Goal: Information Seeking & Learning: Understand process/instructions

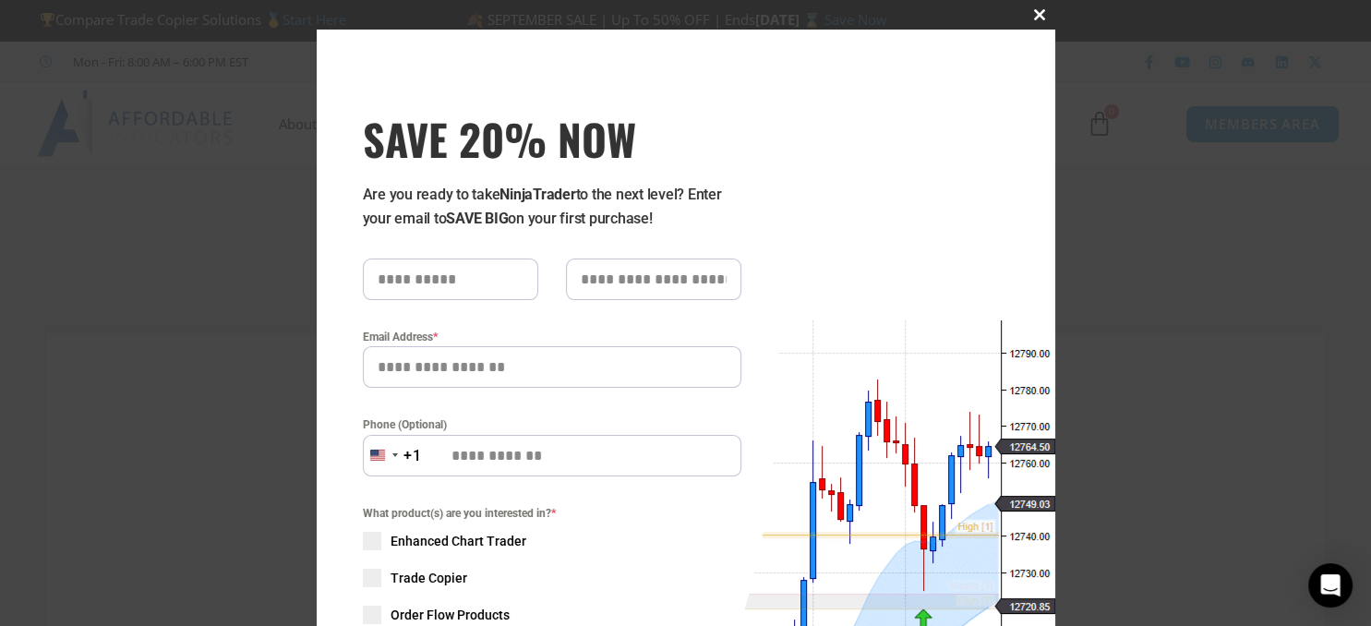
click at [1039, 13] on span "SAVE 20% NOW popup" at bounding box center [1040, 14] width 30 height 11
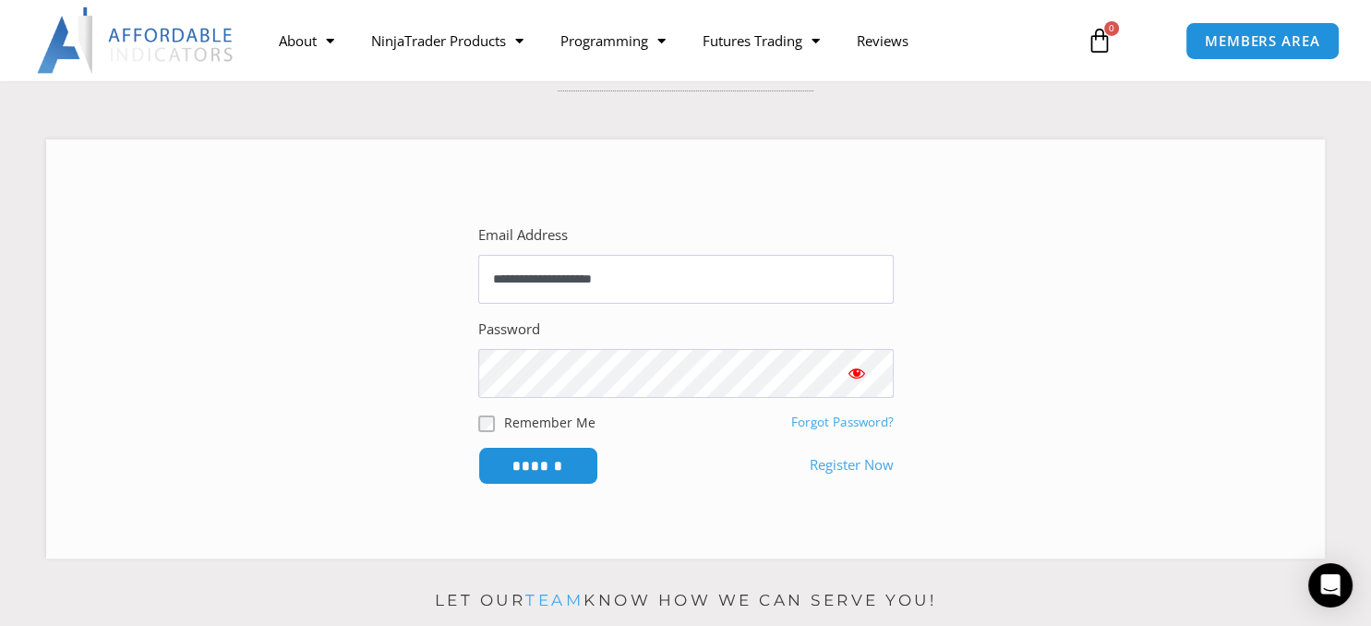
scroll to position [244, 0]
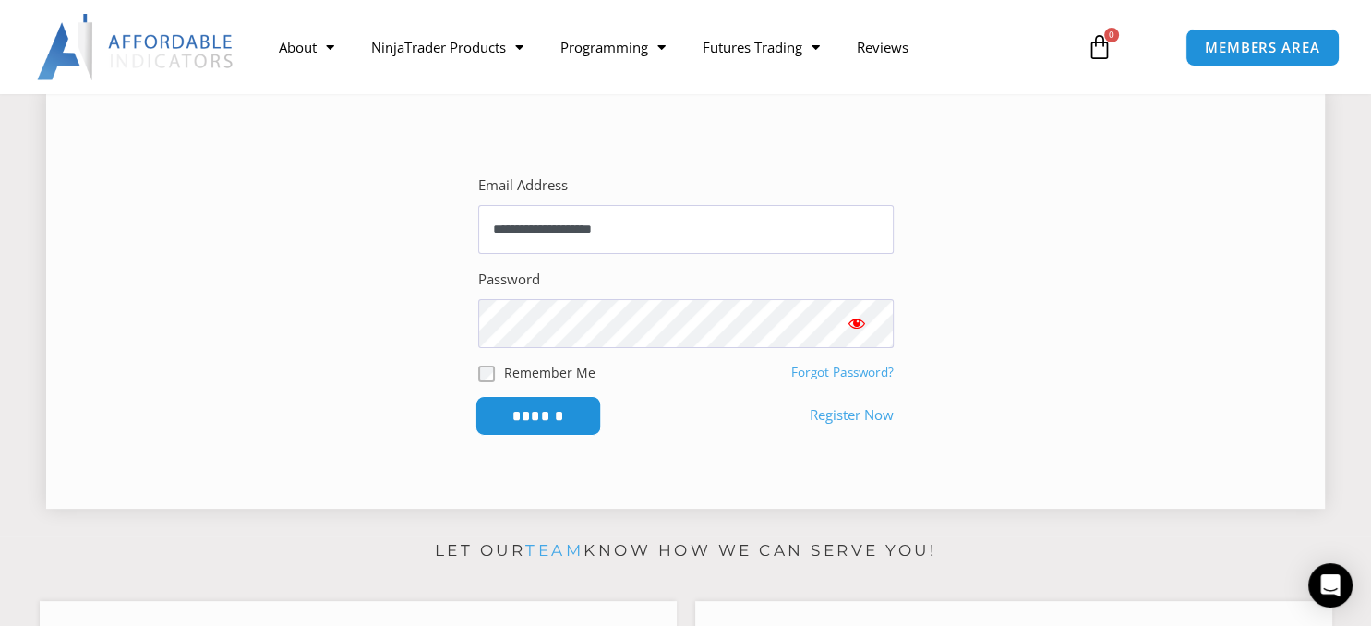
click at [557, 419] on input "******" at bounding box center [537, 416] width 126 height 40
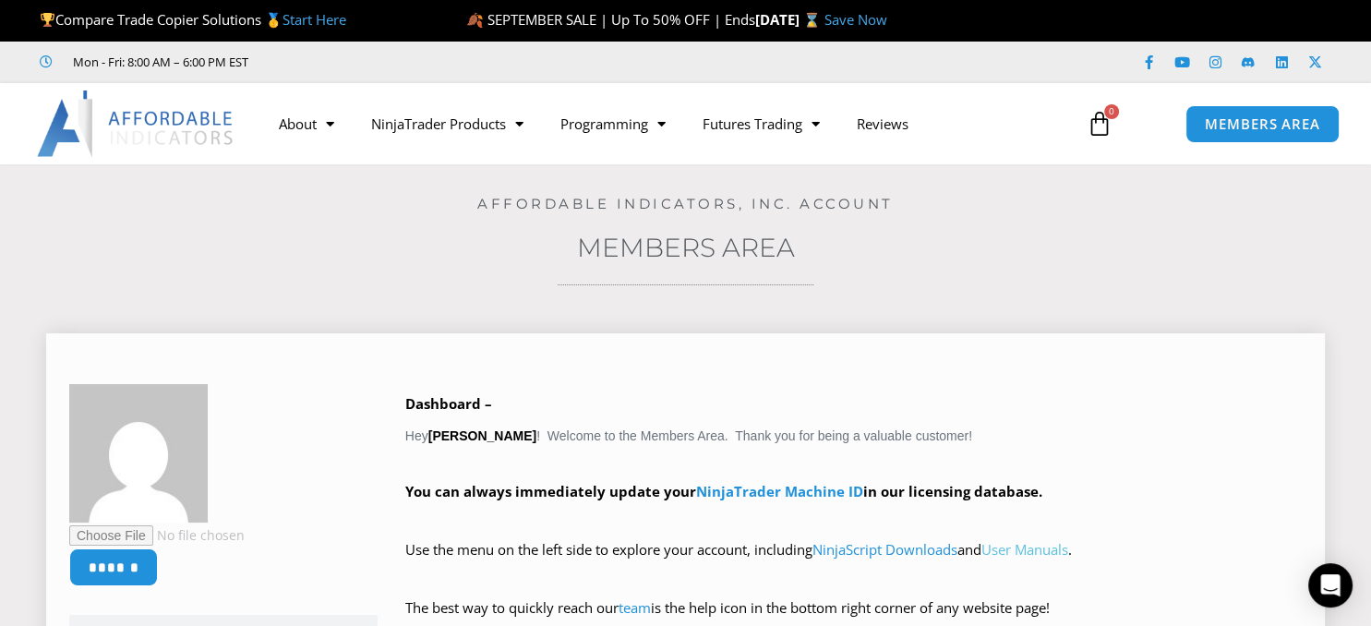
click at [1062, 557] on link "User Manuals" at bounding box center [1024, 549] width 87 height 18
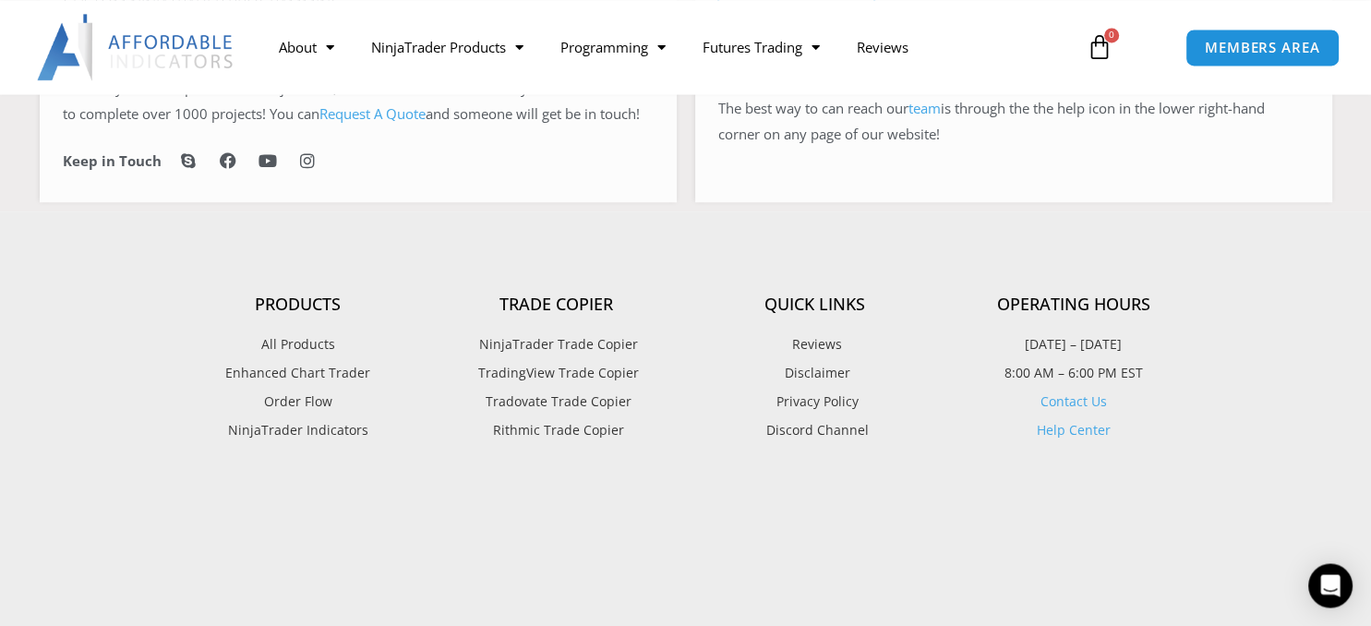
scroll to position [1381, 0]
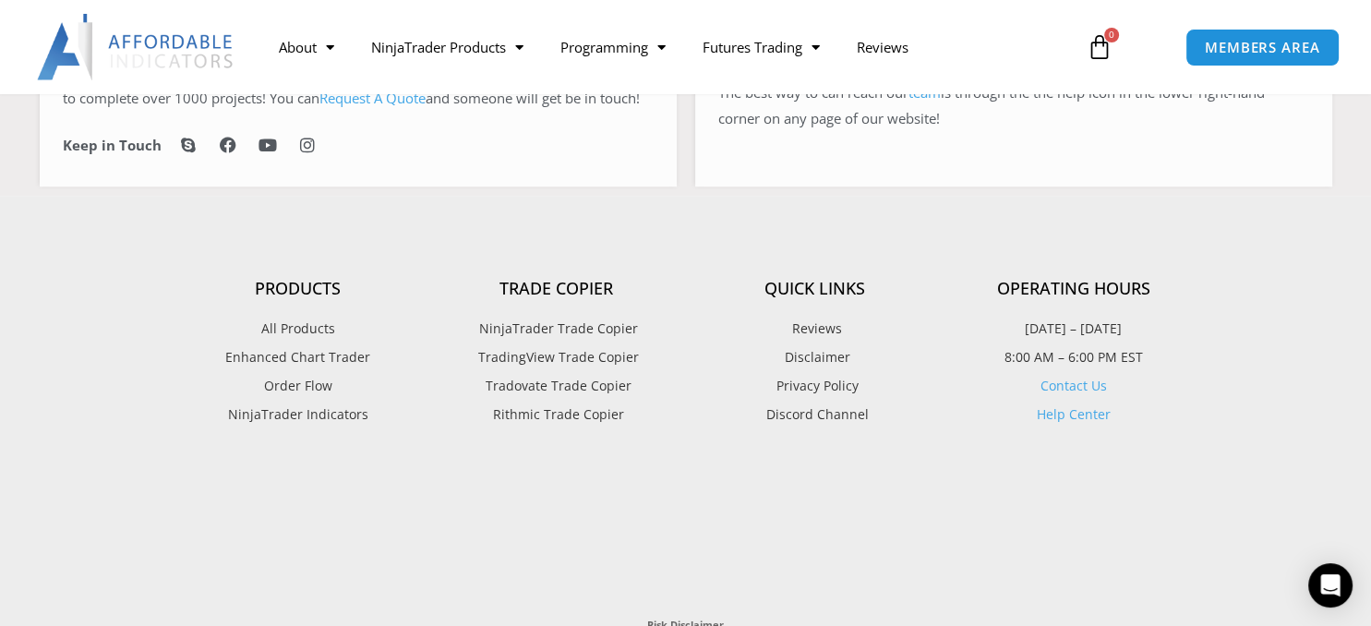
click at [573, 341] on span "NinjaTrader Trade Copier" at bounding box center [555, 329] width 163 height 24
